Goal: Subscribe to service/newsletter

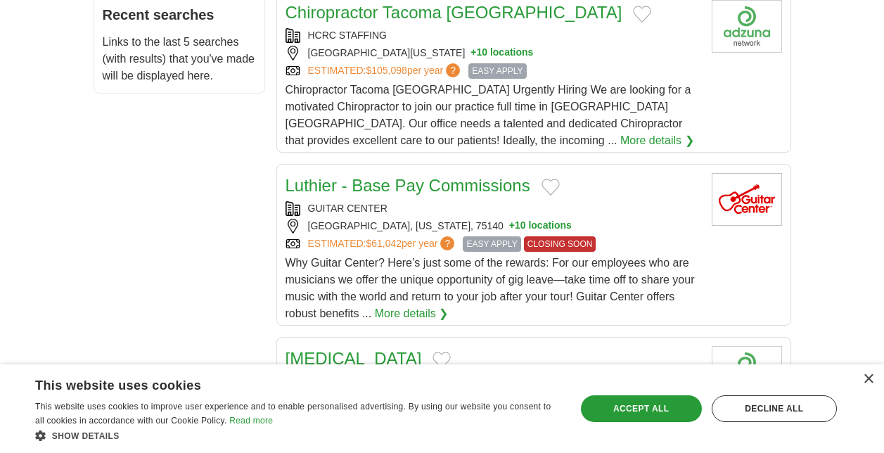
scroll to position [849, 0]
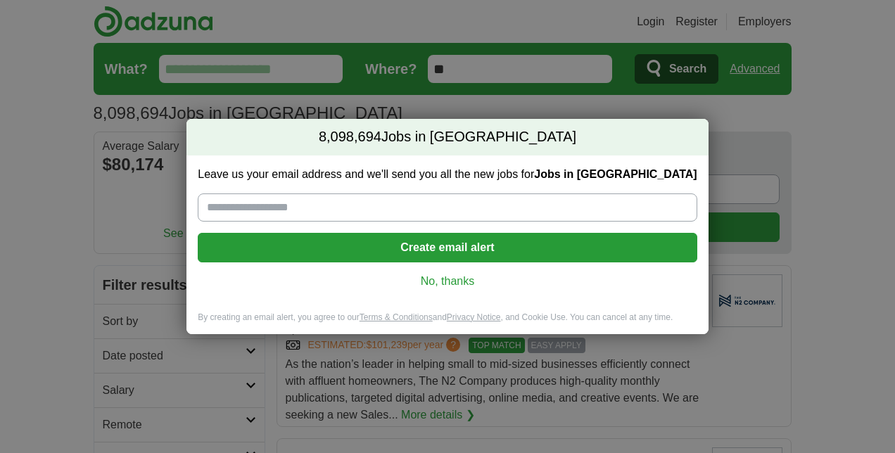
click at [303, 199] on input "Leave us your email address and we'll send you all the new jobs for Jobs in [GE…" at bounding box center [447, 207] width 499 height 28
type input "**********"
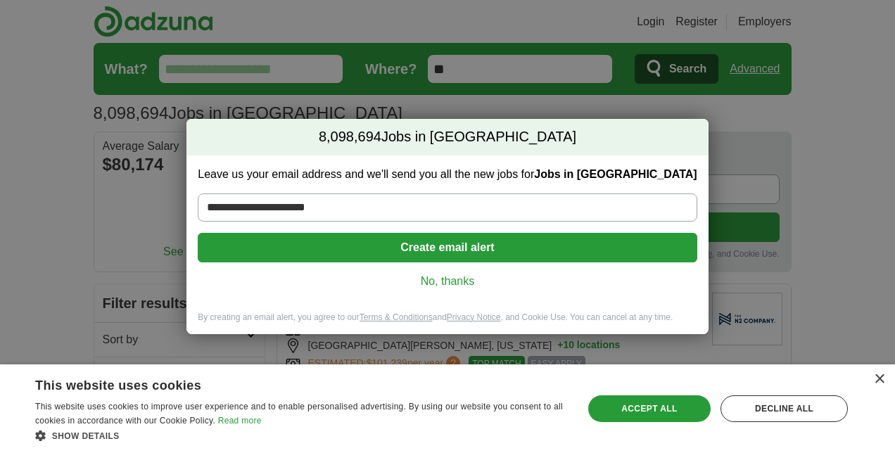
click at [457, 279] on link "No, thanks" at bounding box center [447, 281] width 476 height 15
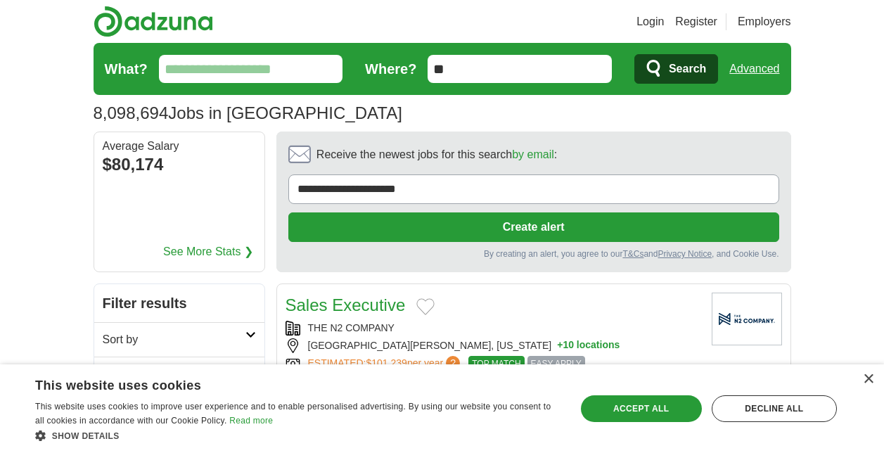
click at [558, 232] on button "Create alert" at bounding box center [533, 227] width 491 height 30
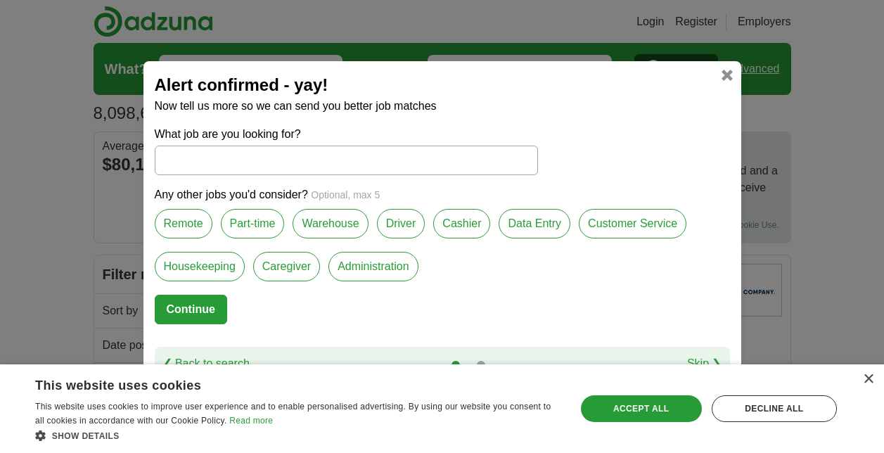
click at [186, 226] on label "Remote" at bounding box center [184, 224] width 58 height 30
click at [646, 218] on label "Customer Service" at bounding box center [633, 224] width 108 height 30
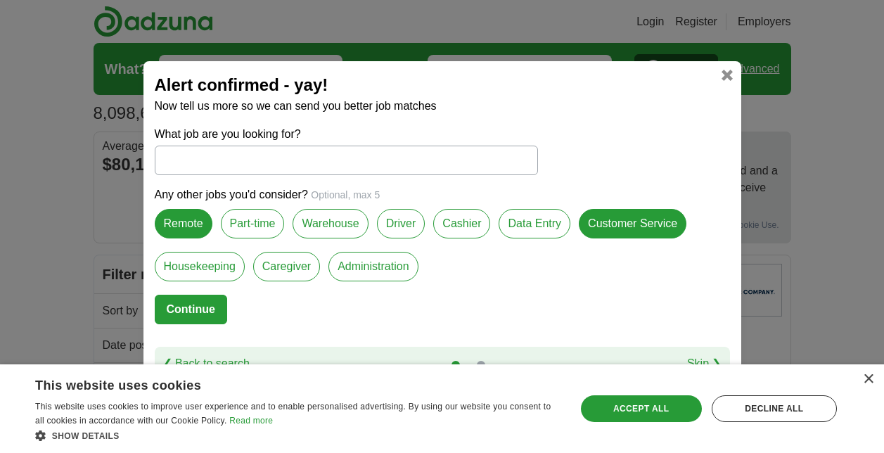
click at [381, 259] on label "Administration" at bounding box center [372, 267] width 89 height 30
click at [201, 306] on button "Continue" at bounding box center [191, 310] width 72 height 30
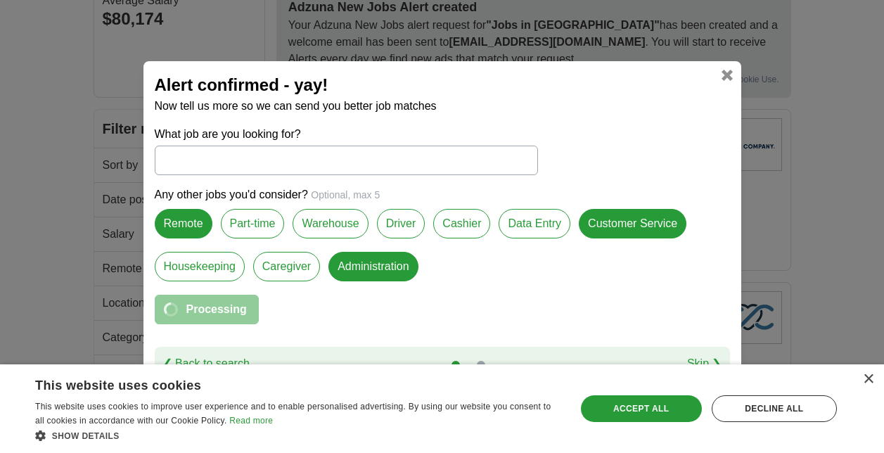
scroll to position [70, 0]
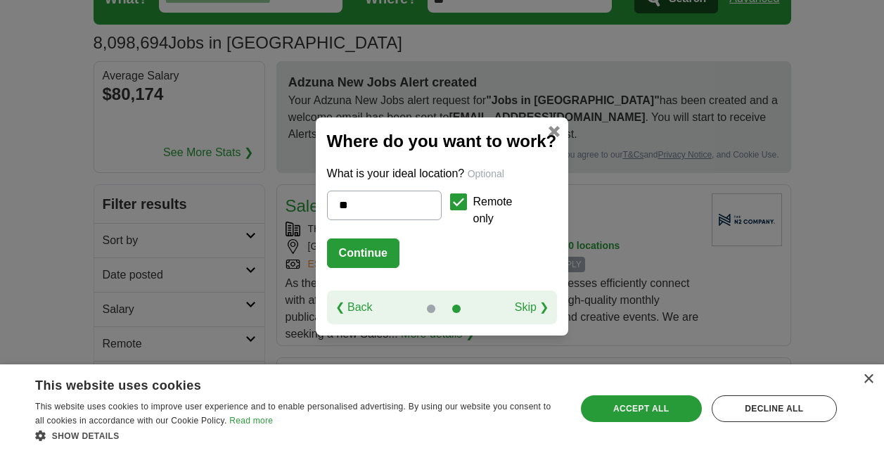
click at [364, 257] on button "Continue" at bounding box center [363, 253] width 72 height 30
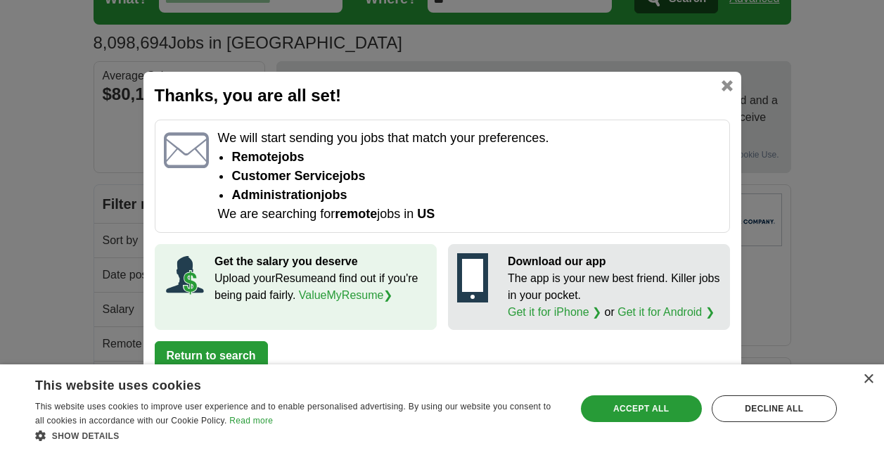
click at [248, 347] on button "Return to search" at bounding box center [211, 356] width 113 height 30
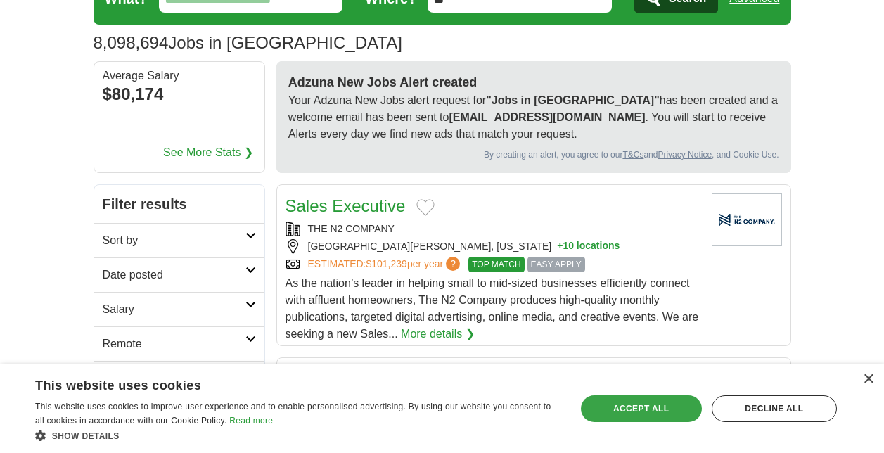
click at [683, 400] on div "Accept all" at bounding box center [641, 408] width 121 height 27
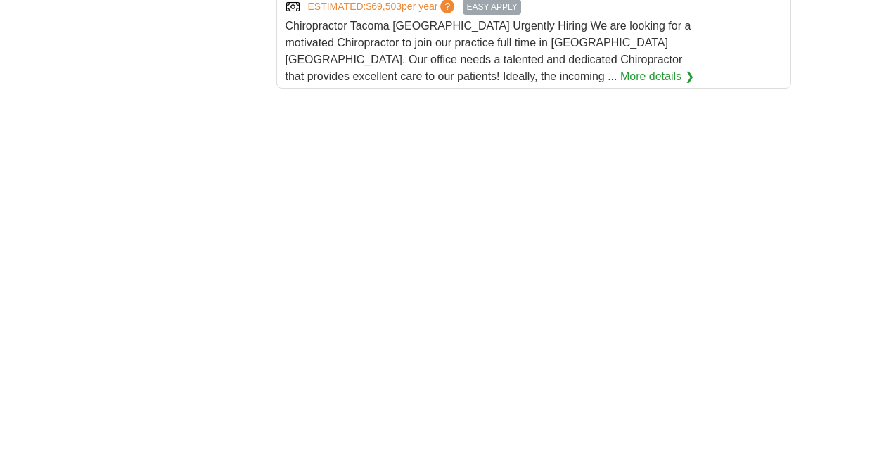
scroll to position [2040, 0]
